Goal: Task Accomplishment & Management: Use online tool/utility

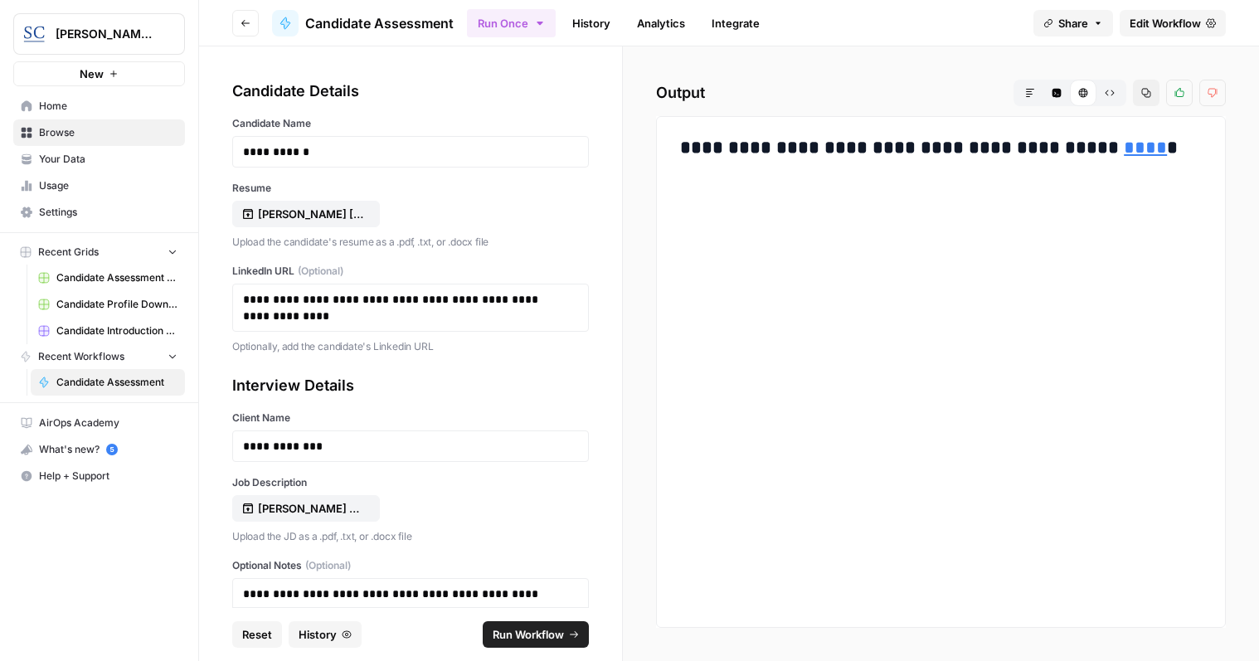
scroll to position [1472, 0]
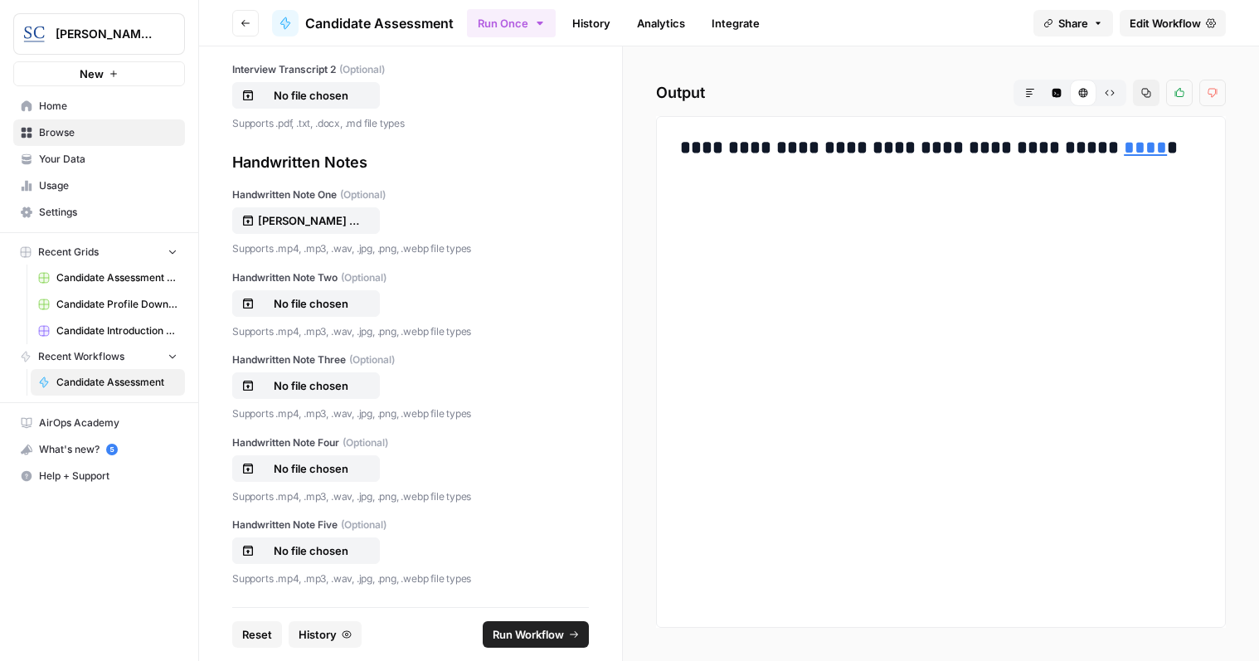
click at [54, 105] on span "Home" at bounding box center [108, 106] width 139 height 15
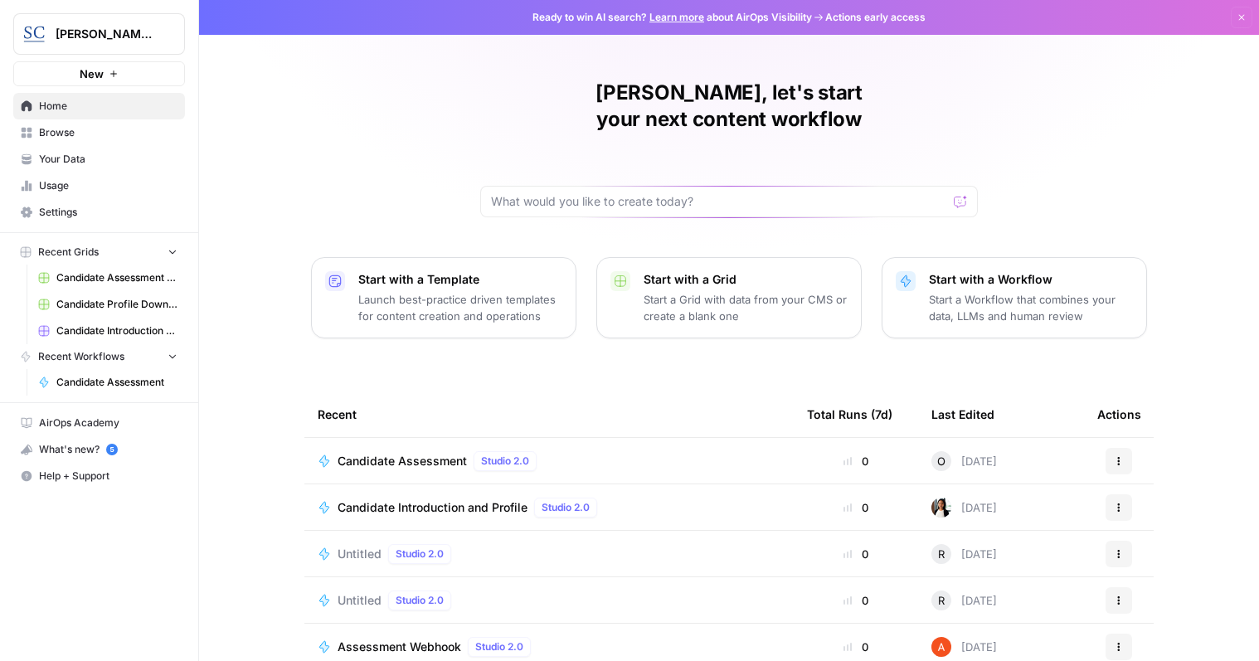
scroll to position [102, 0]
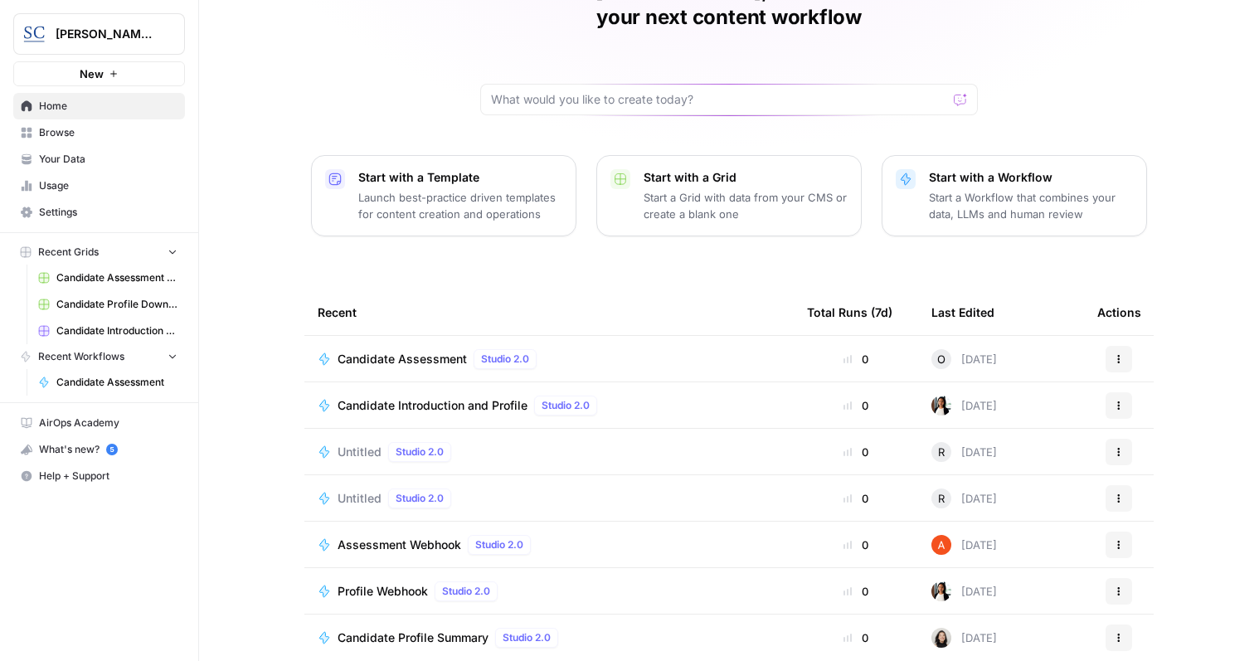
click at [409, 351] on span "Candidate Assessment" at bounding box center [402, 359] width 129 height 17
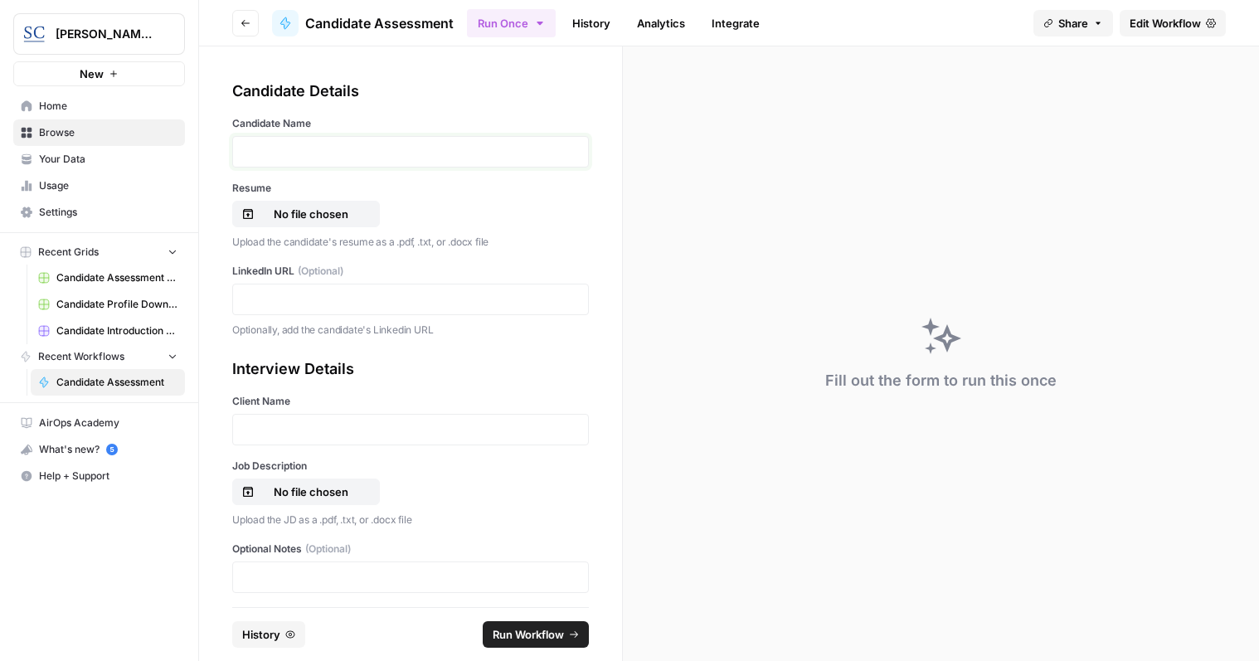
click at [472, 156] on p at bounding box center [410, 151] width 335 height 17
click at [311, 214] on p "No file chosen" at bounding box center [311, 214] width 106 height 17
click at [367, 291] on p at bounding box center [410, 299] width 335 height 17
click at [299, 300] on p at bounding box center [410, 299] width 335 height 17
click at [309, 424] on p at bounding box center [410, 429] width 335 height 17
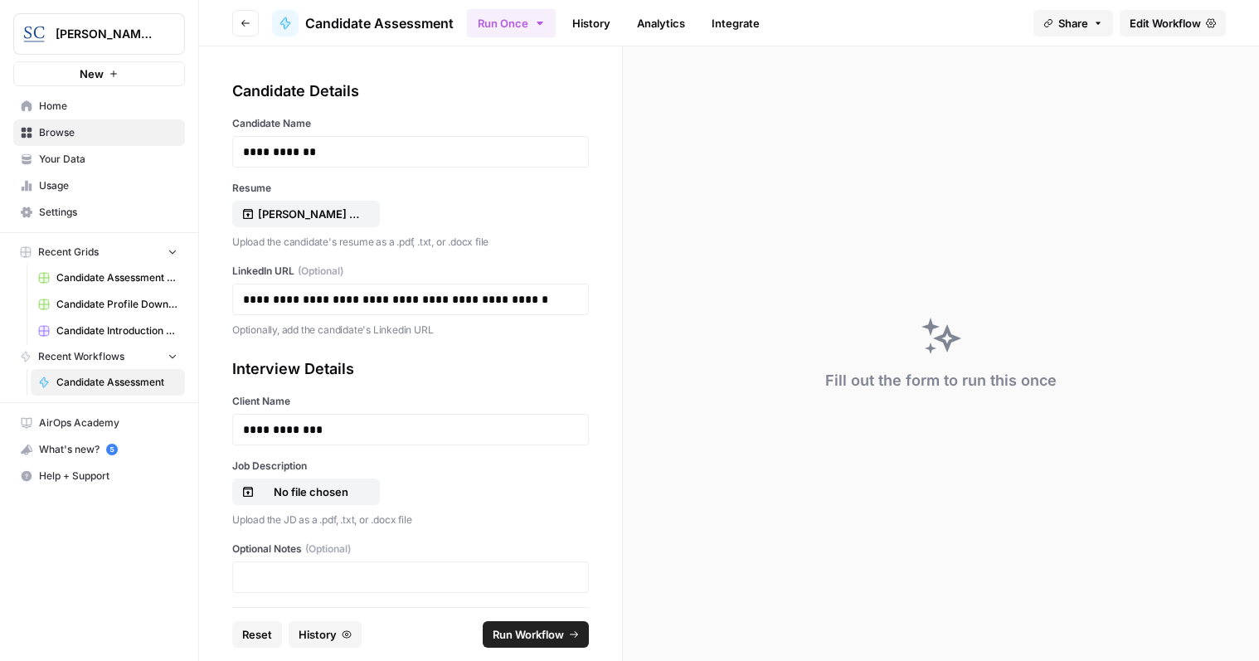
click at [435, 479] on div "No file chosen" at bounding box center [410, 492] width 357 height 27
click at [284, 491] on p "No file chosen" at bounding box center [311, 492] width 106 height 17
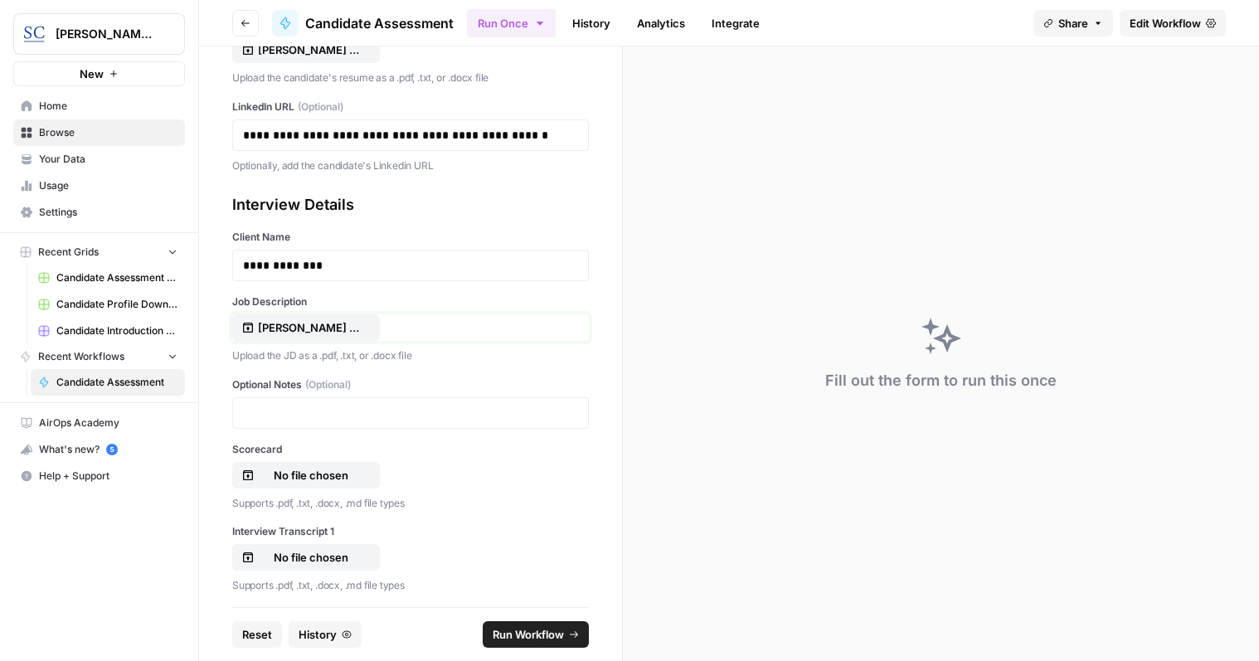
scroll to position [166, 0]
click at [372, 411] on p at bounding box center [410, 411] width 335 height 17
click at [301, 405] on p at bounding box center [410, 411] width 335 height 17
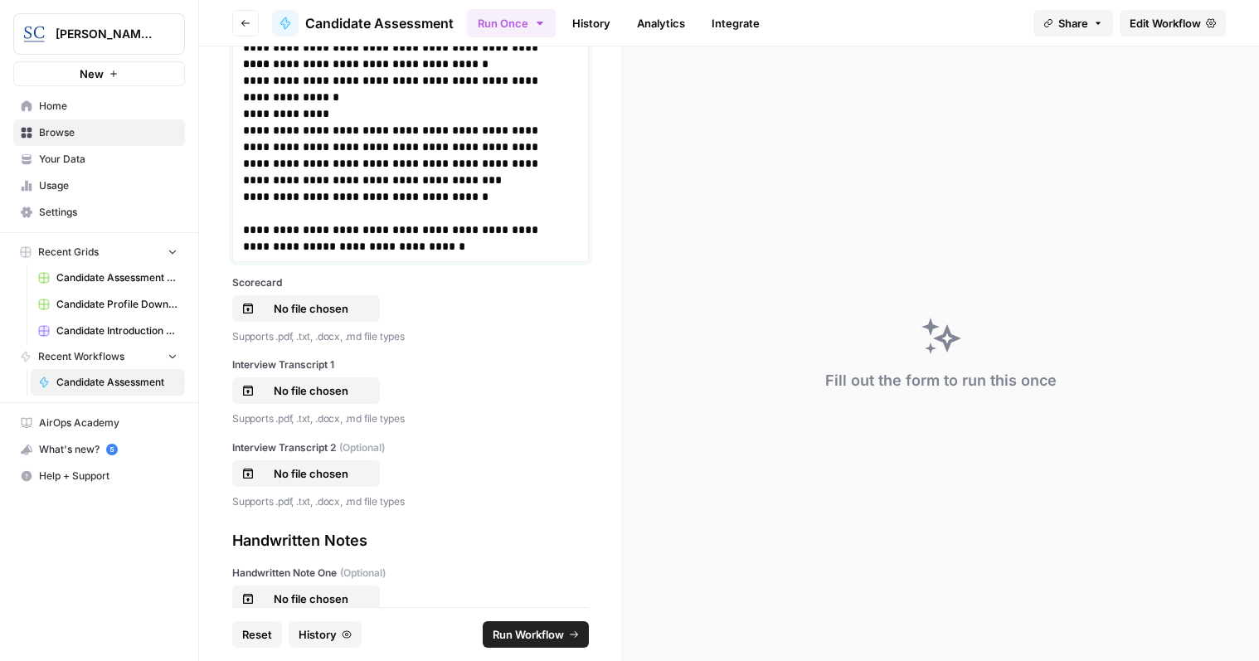
scroll to position [860, 0]
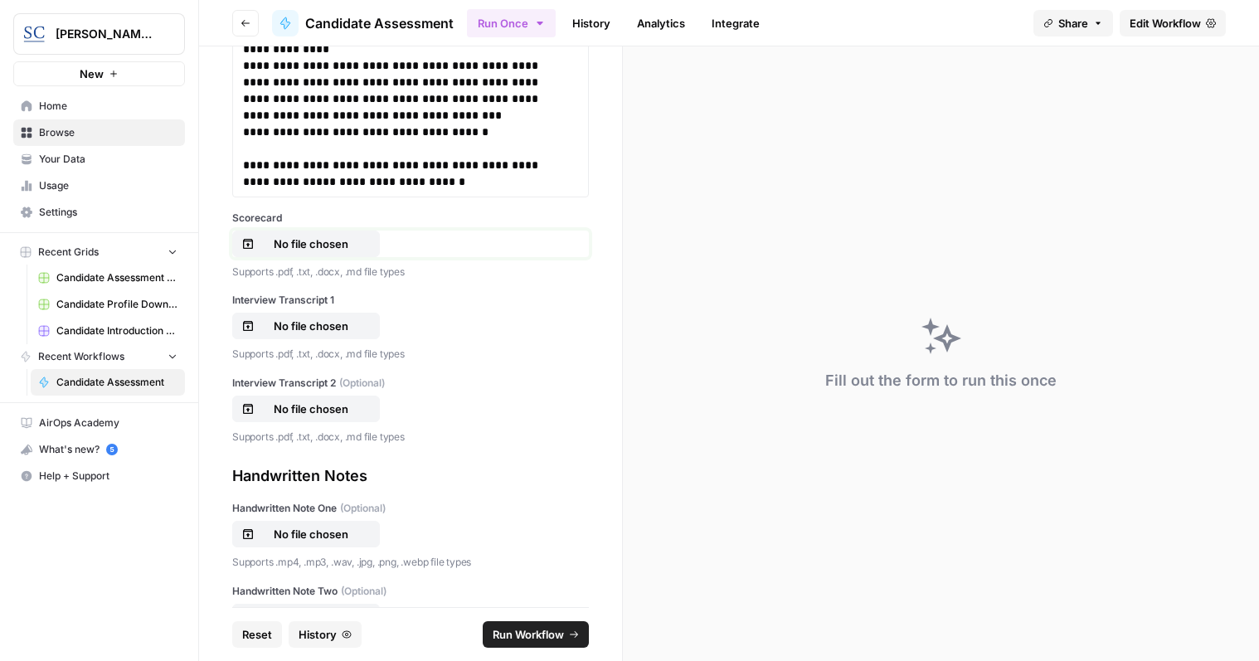
click at [308, 239] on p "No file chosen" at bounding box center [311, 244] width 106 height 17
click at [303, 323] on p "No file chosen" at bounding box center [311, 326] width 106 height 17
click at [314, 530] on p "No file chosen" at bounding box center [311, 534] width 106 height 17
click at [528, 633] on span "Run Workflow" at bounding box center [528, 634] width 71 height 17
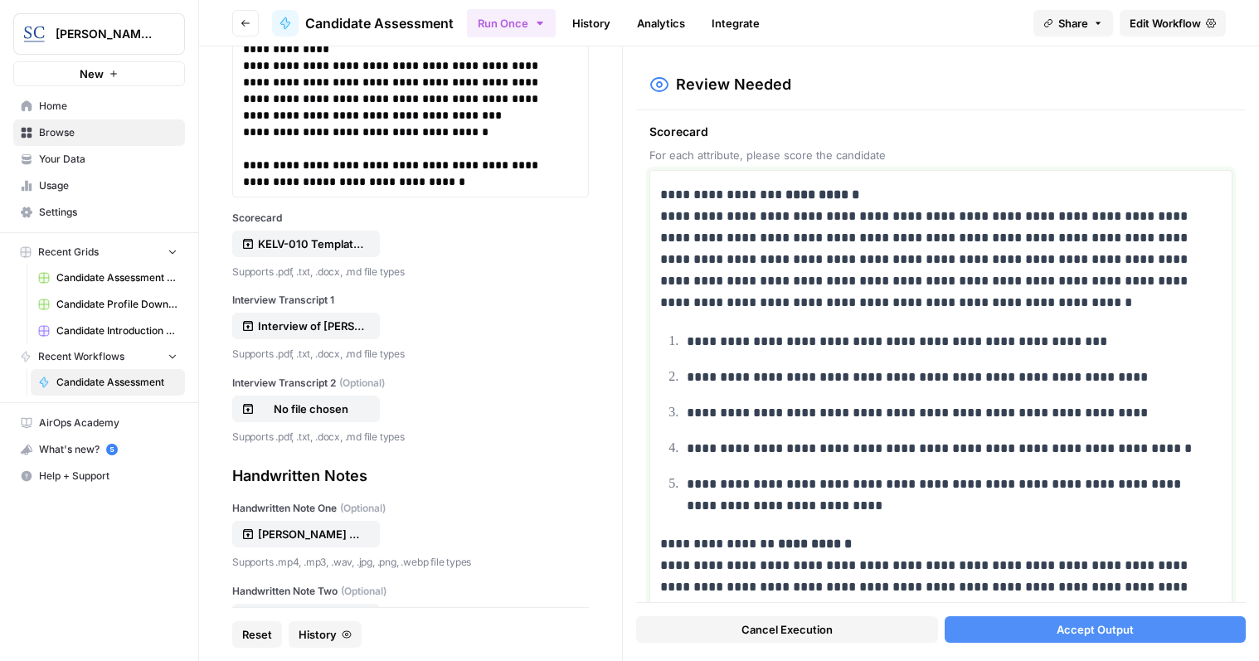
click at [911, 187] on p "**********" at bounding box center [934, 248] width 549 height 129
click at [891, 540] on p "**********" at bounding box center [934, 619] width 549 height 173
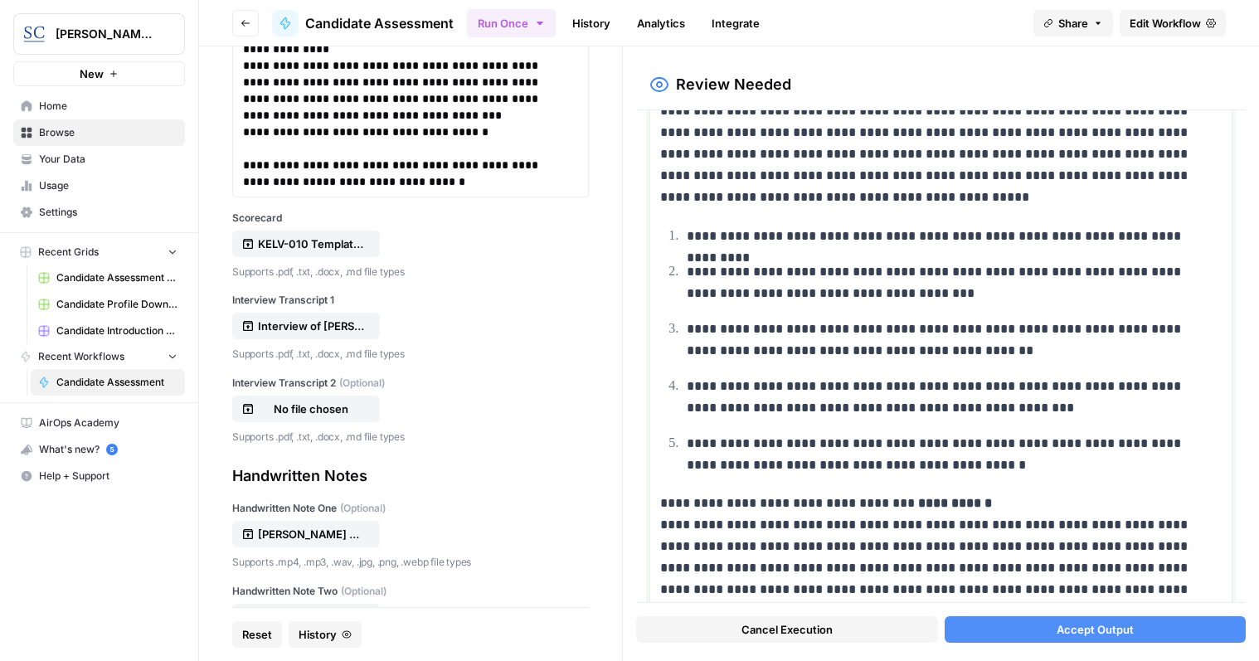
scroll to position [746, 0]
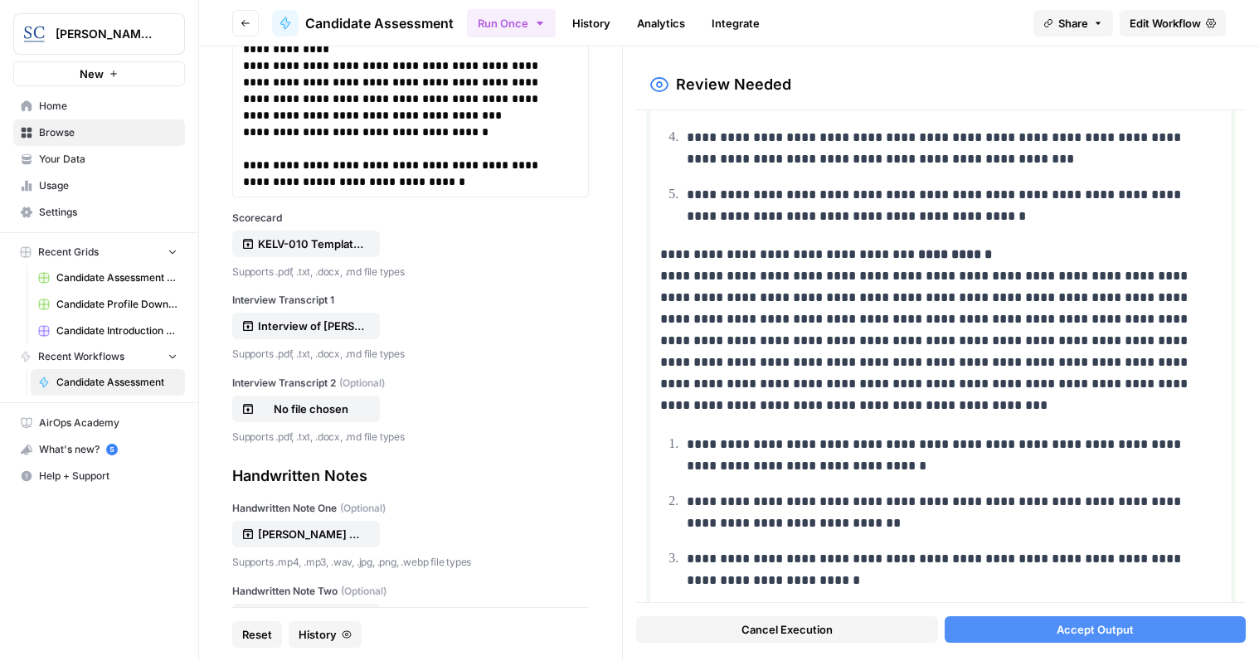
click at [1003, 258] on p "**********" at bounding box center [934, 330] width 549 height 173
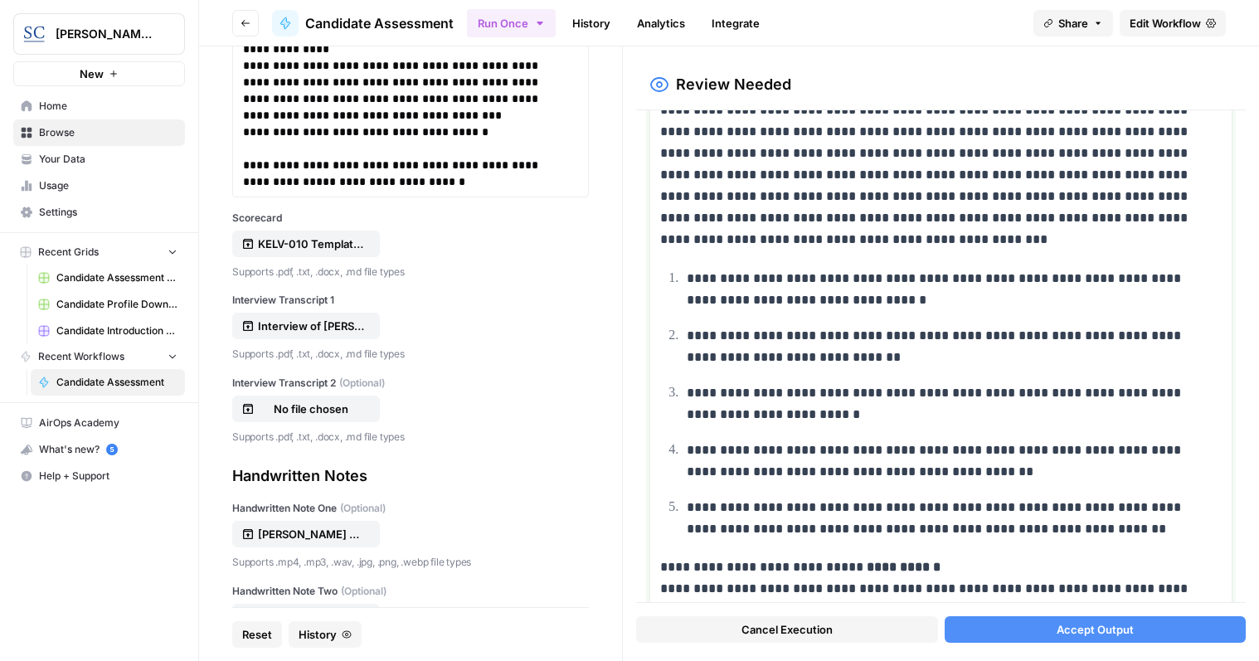
scroll to position [1078, 0]
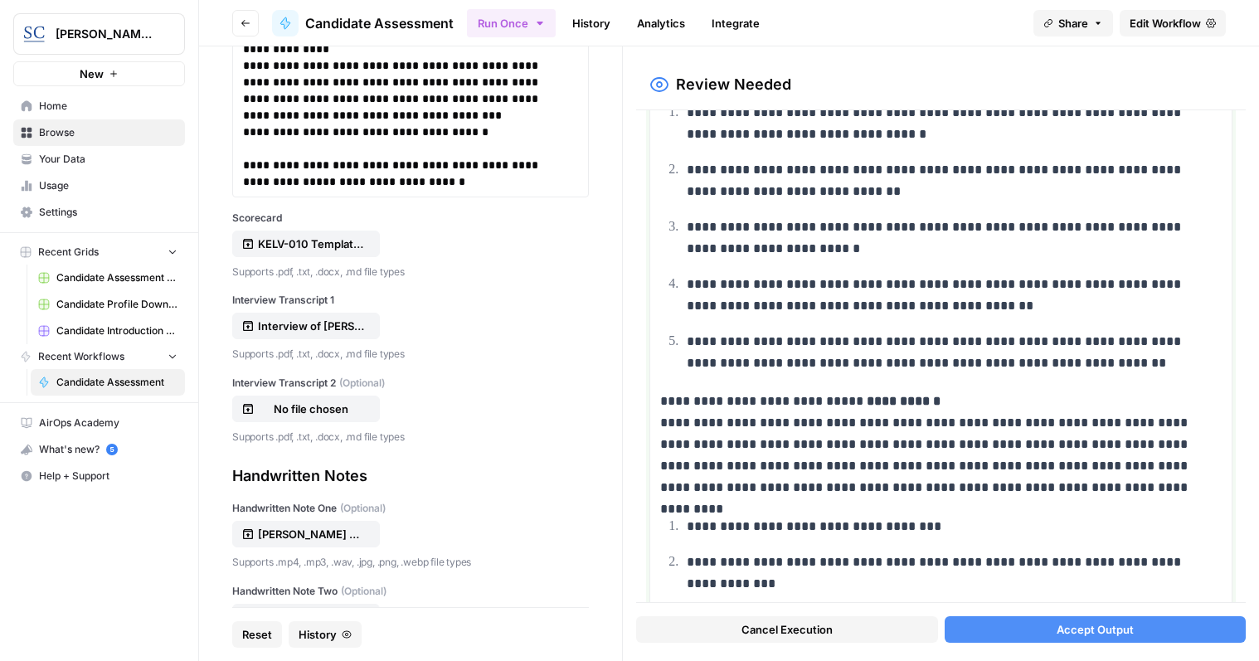
click at [967, 401] on p "**********" at bounding box center [934, 445] width 549 height 108
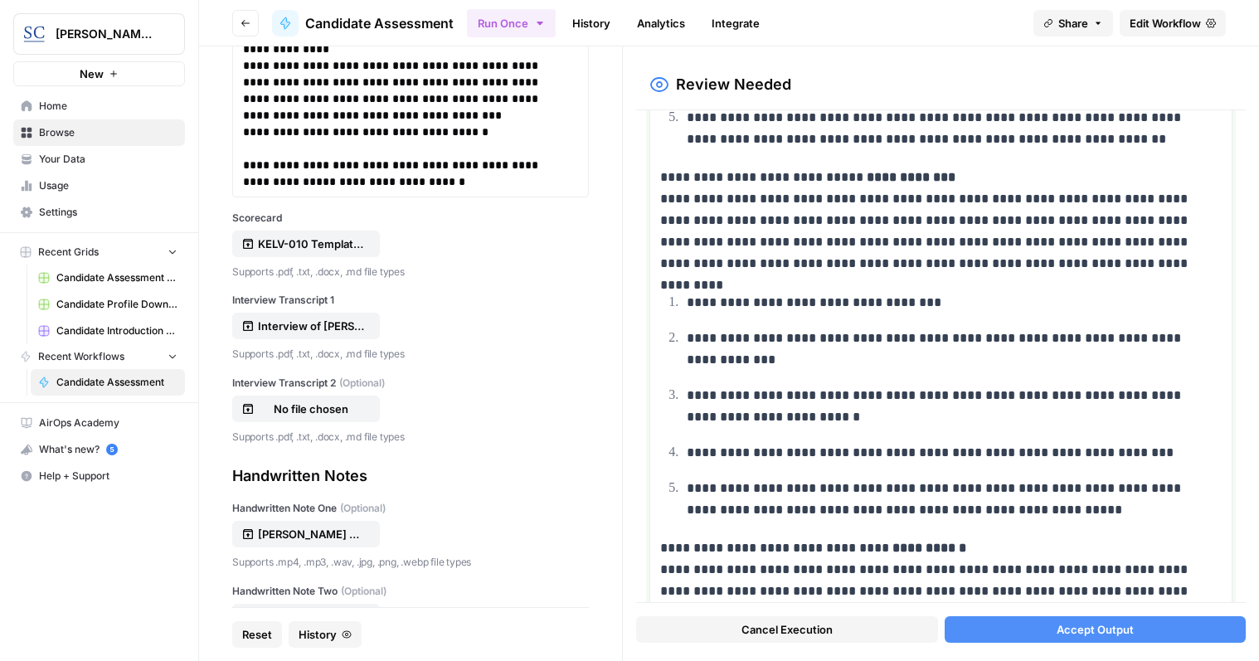
scroll to position [1410, 0]
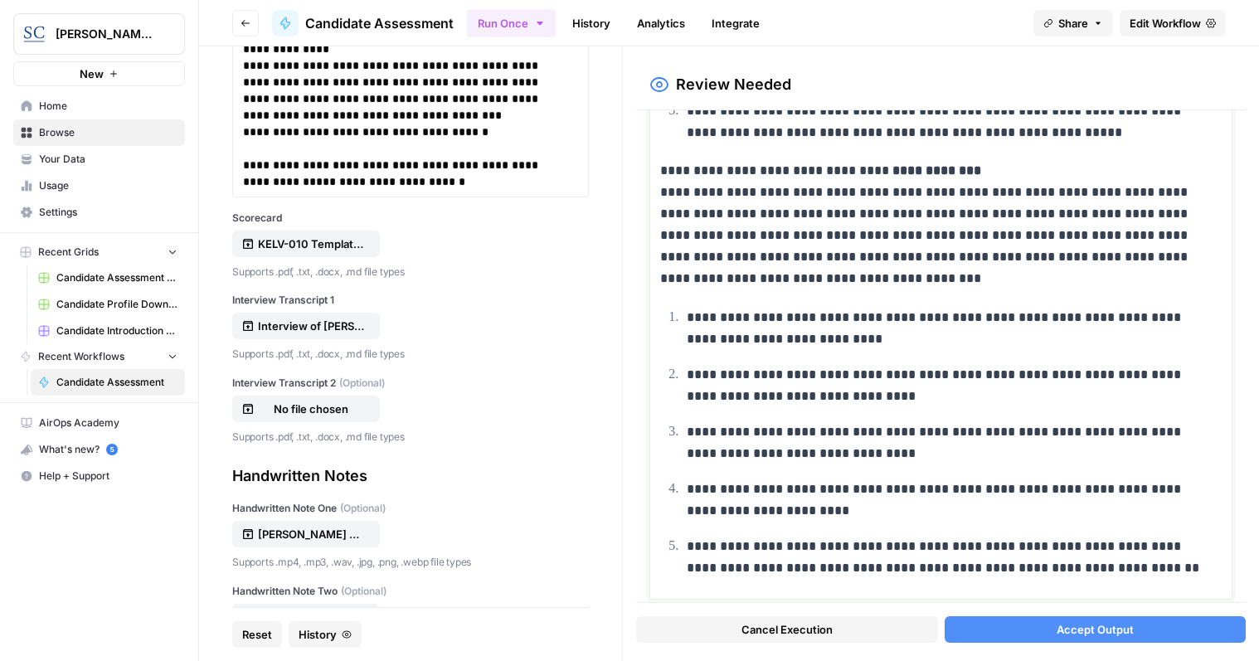
scroll to position [1690, 0]
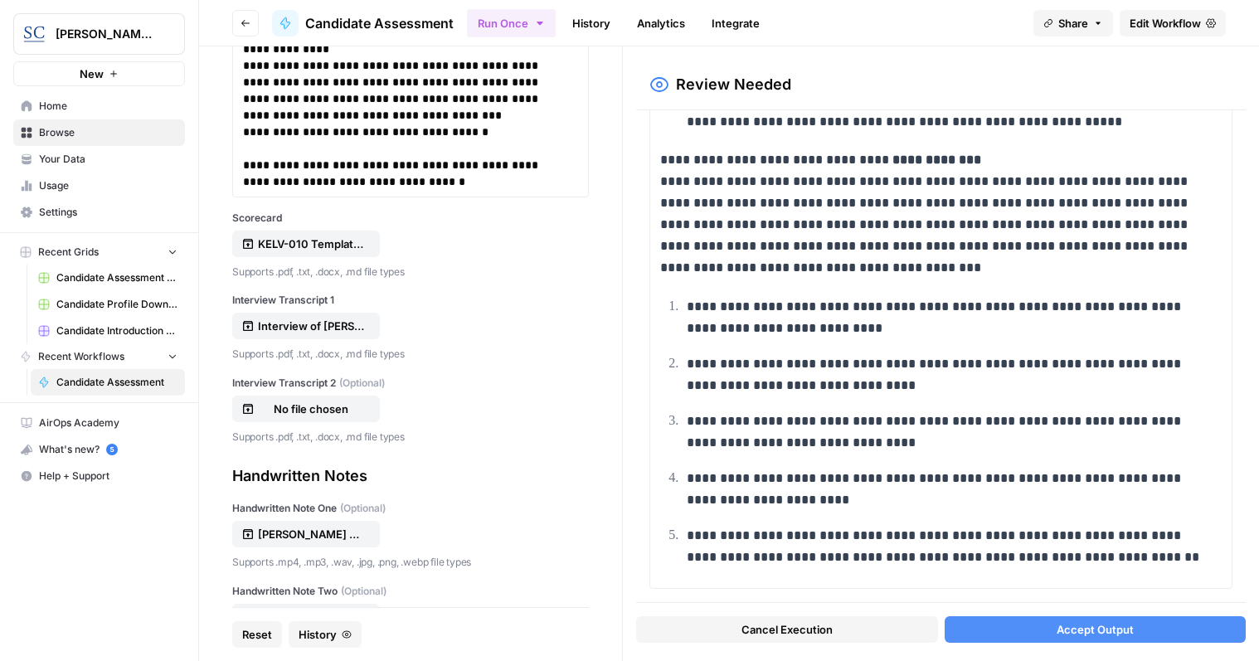
click at [1078, 625] on span "Accept Output" at bounding box center [1095, 629] width 77 height 17
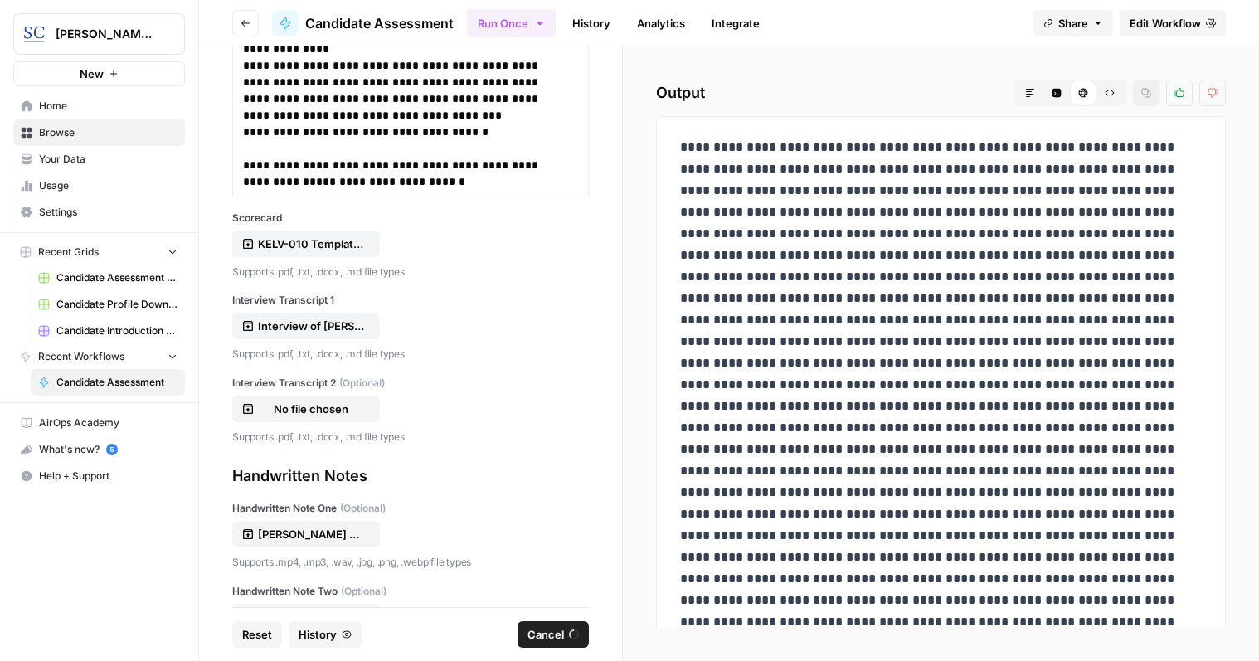
click at [639, 215] on div "Output Markdown Code Editor HTML Viewer Raw Output Copy Thumbs up Thumbs down" at bounding box center [941, 353] width 636 height 615
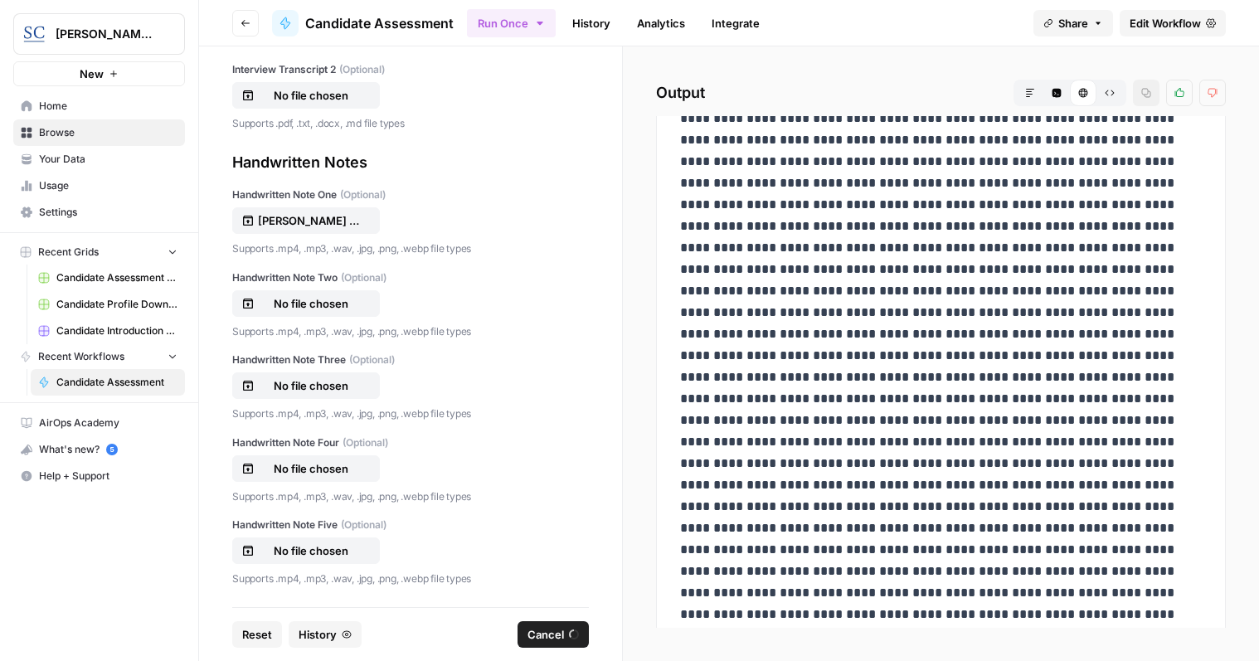
scroll to position [0, 0]
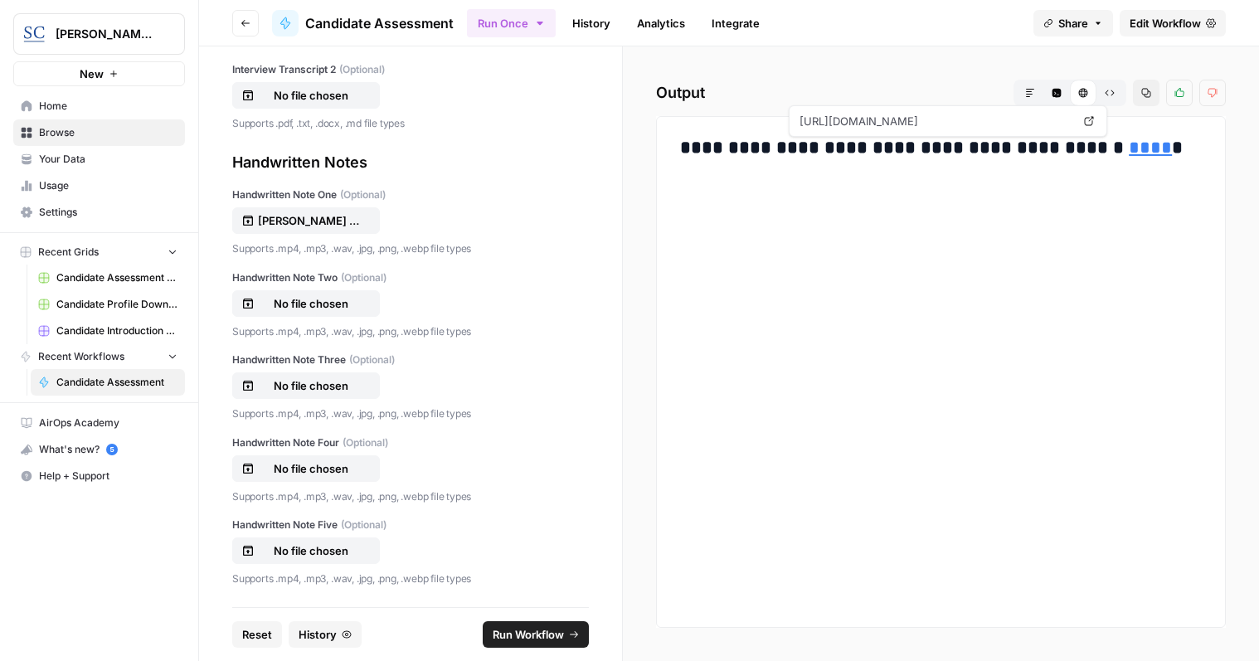
click at [1129, 146] on link "****" at bounding box center [1150, 148] width 43 height 18
